Goal: Task Accomplishment & Management: Manage account settings

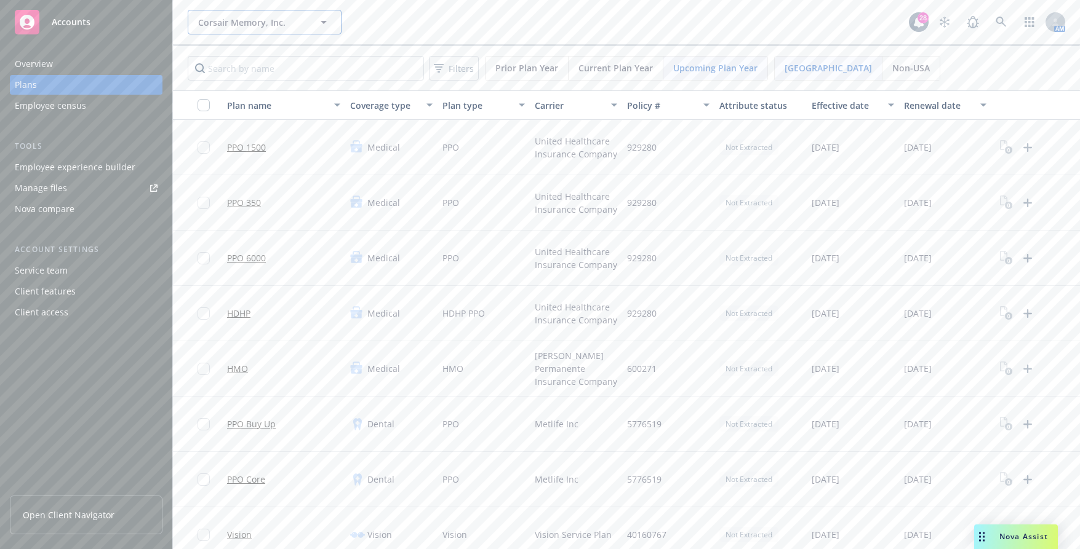
click at [254, 22] on span "Corsair Memory, Inc." at bounding box center [251, 22] width 106 height 13
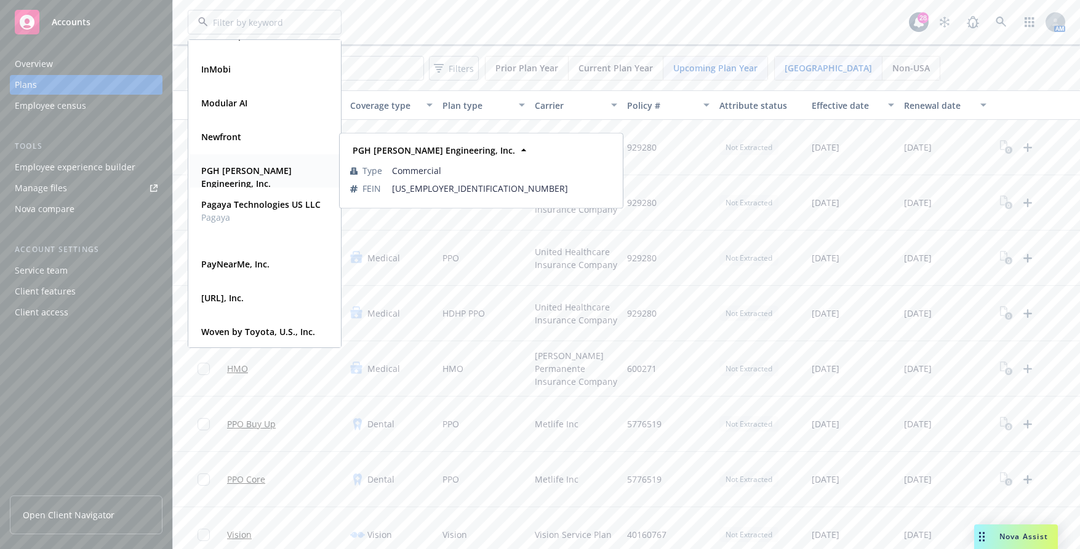
scroll to position [124, 0]
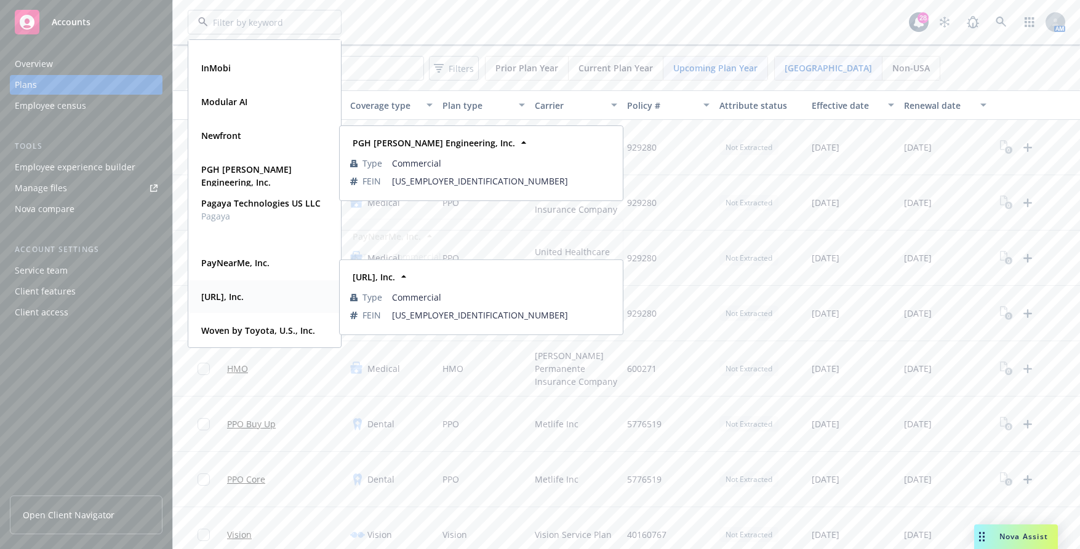
click at [239, 296] on strong "[URL], Inc." at bounding box center [222, 297] width 42 height 12
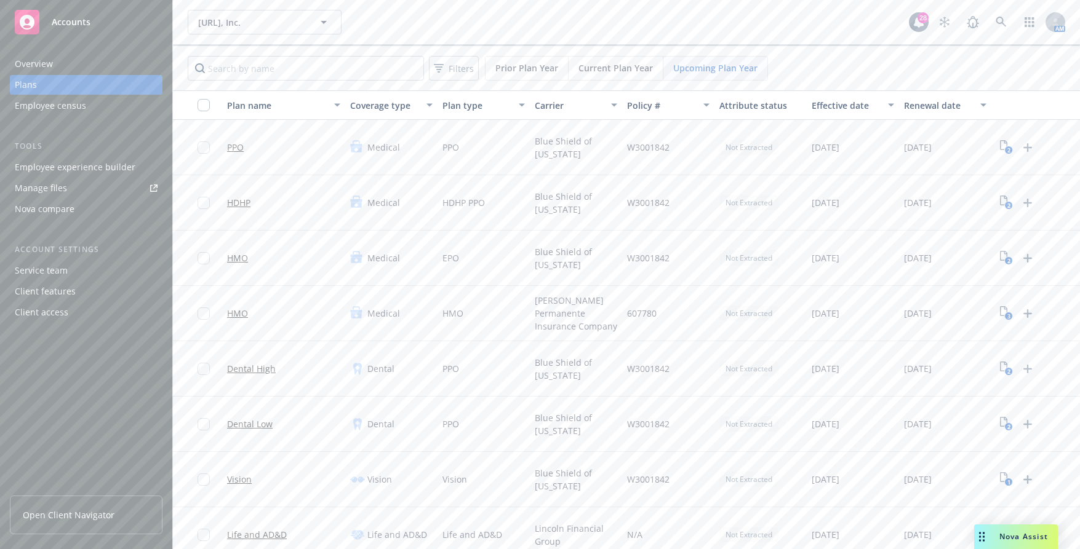
click at [94, 166] on div "Employee experience builder" at bounding box center [75, 168] width 121 height 20
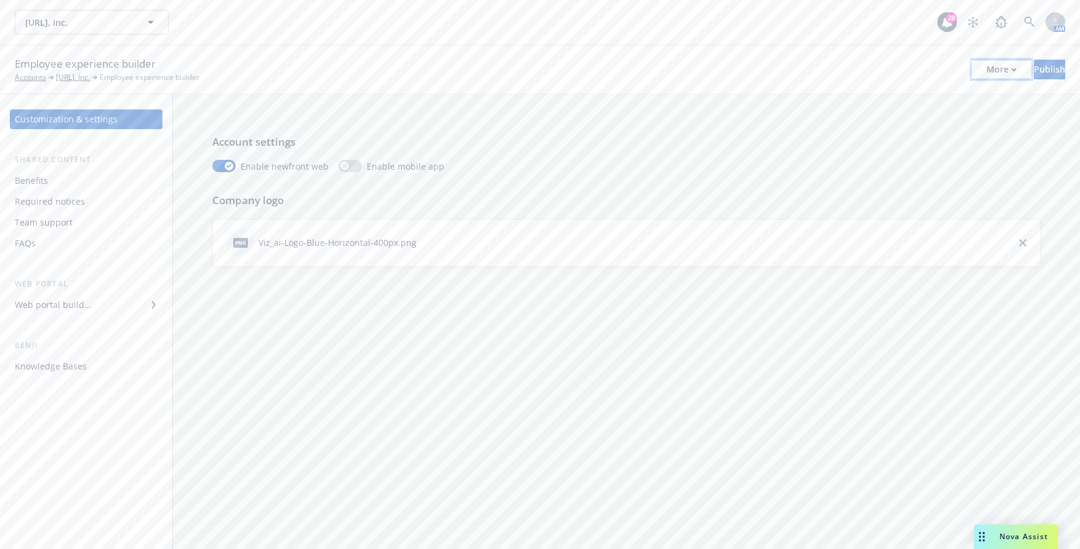
click at [980, 68] on button "More" at bounding box center [1002, 70] width 60 height 20
click at [960, 126] on link "Copy portal link" at bounding box center [900, 122] width 182 height 25
click at [986, 66] on div "More" at bounding box center [1001, 69] width 30 height 18
click at [958, 121] on link "Copy portal link" at bounding box center [900, 122] width 182 height 25
click at [986, 65] on div "More" at bounding box center [1001, 69] width 30 height 18
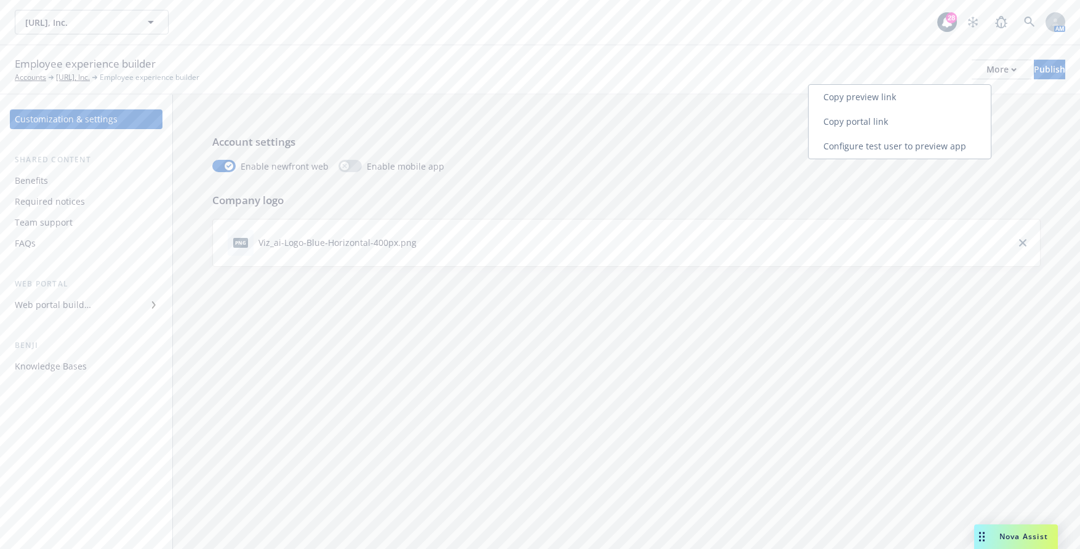
click at [952, 146] on link "Configure test user to preview app" at bounding box center [900, 146] width 182 height 25
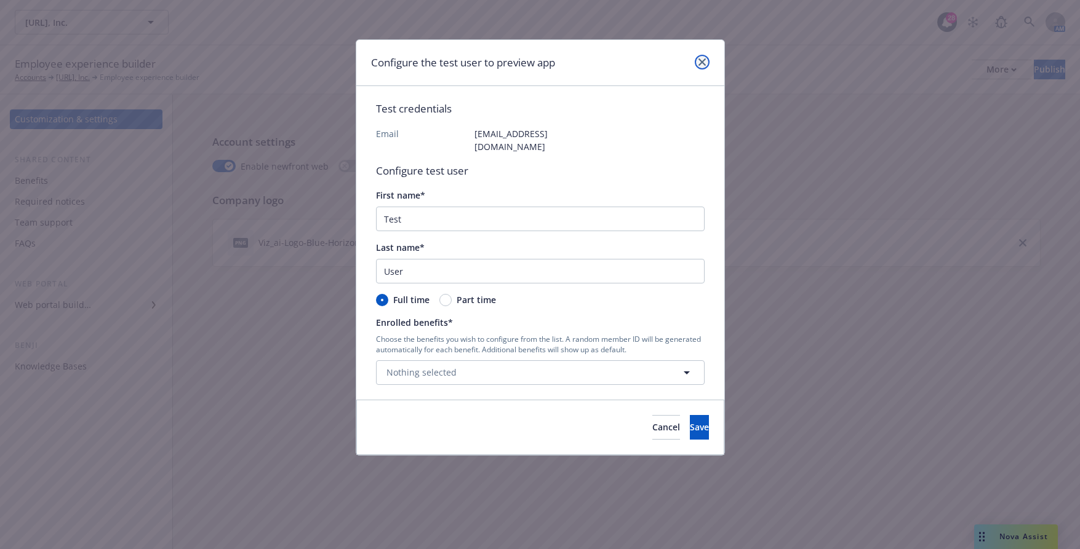
click at [706, 60] on link "close" at bounding box center [702, 62] width 15 height 15
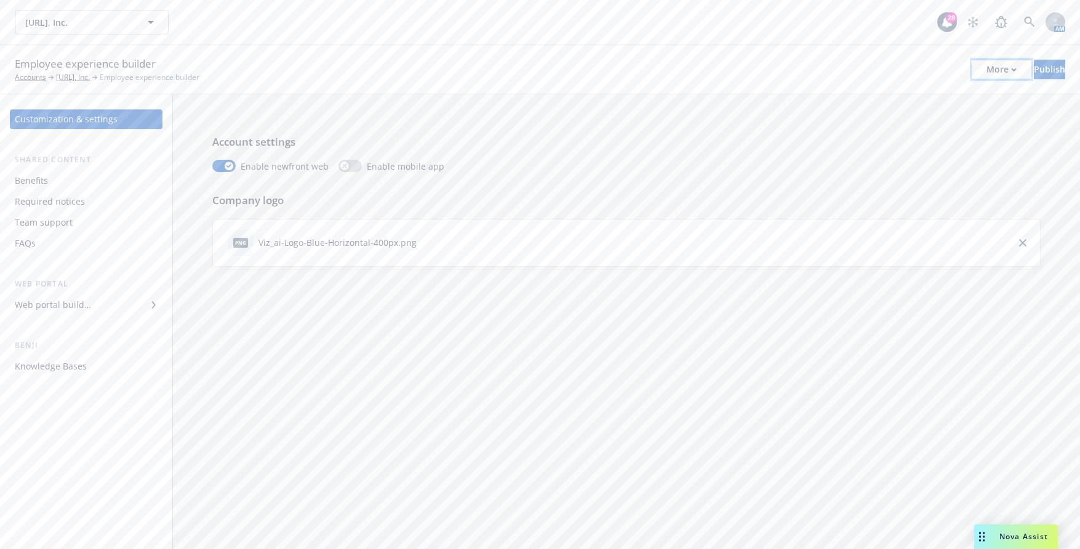
click at [986, 73] on div "More" at bounding box center [1001, 69] width 30 height 18
click at [942, 123] on link "Copy portal link" at bounding box center [900, 122] width 182 height 25
click at [40, 183] on div "Benefits" at bounding box center [31, 181] width 33 height 20
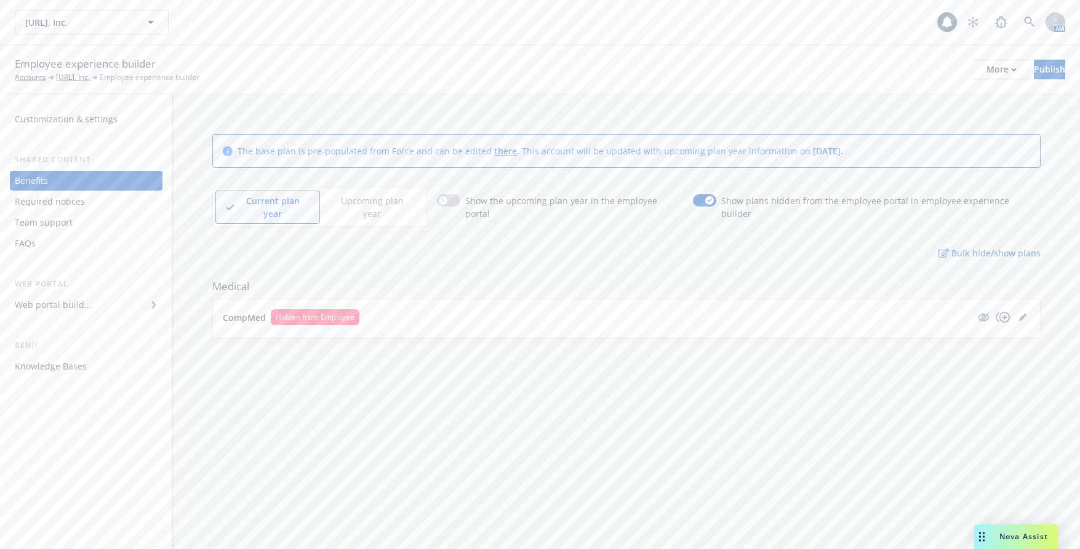
click at [373, 202] on p "Upcoming plan year" at bounding box center [371, 207] width 82 height 26
click at [1019, 399] on icon "editPencil" at bounding box center [1022, 402] width 7 height 7
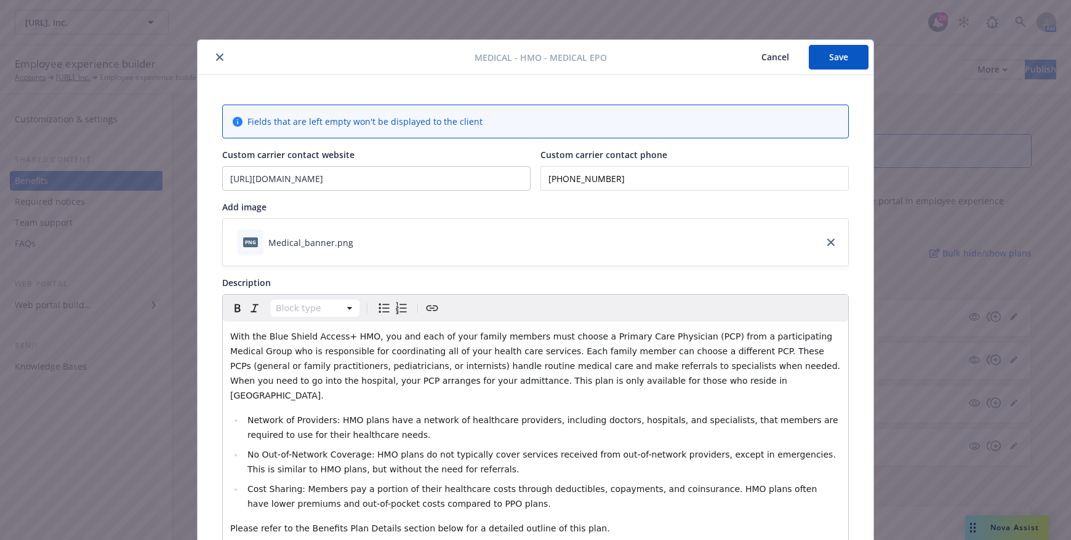
scroll to position [37, 0]
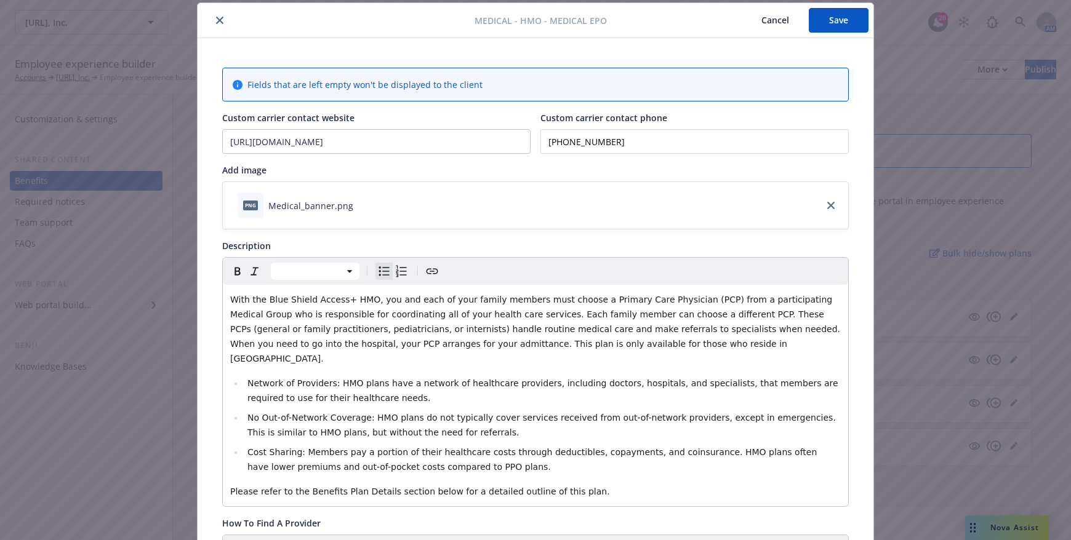
click at [493, 381] on li "Network of Providers: HMO plans have a network of healthcare providers, includi…" at bounding box center [542, 391] width 597 height 30
